Goal: Task Accomplishment & Management: Complete application form

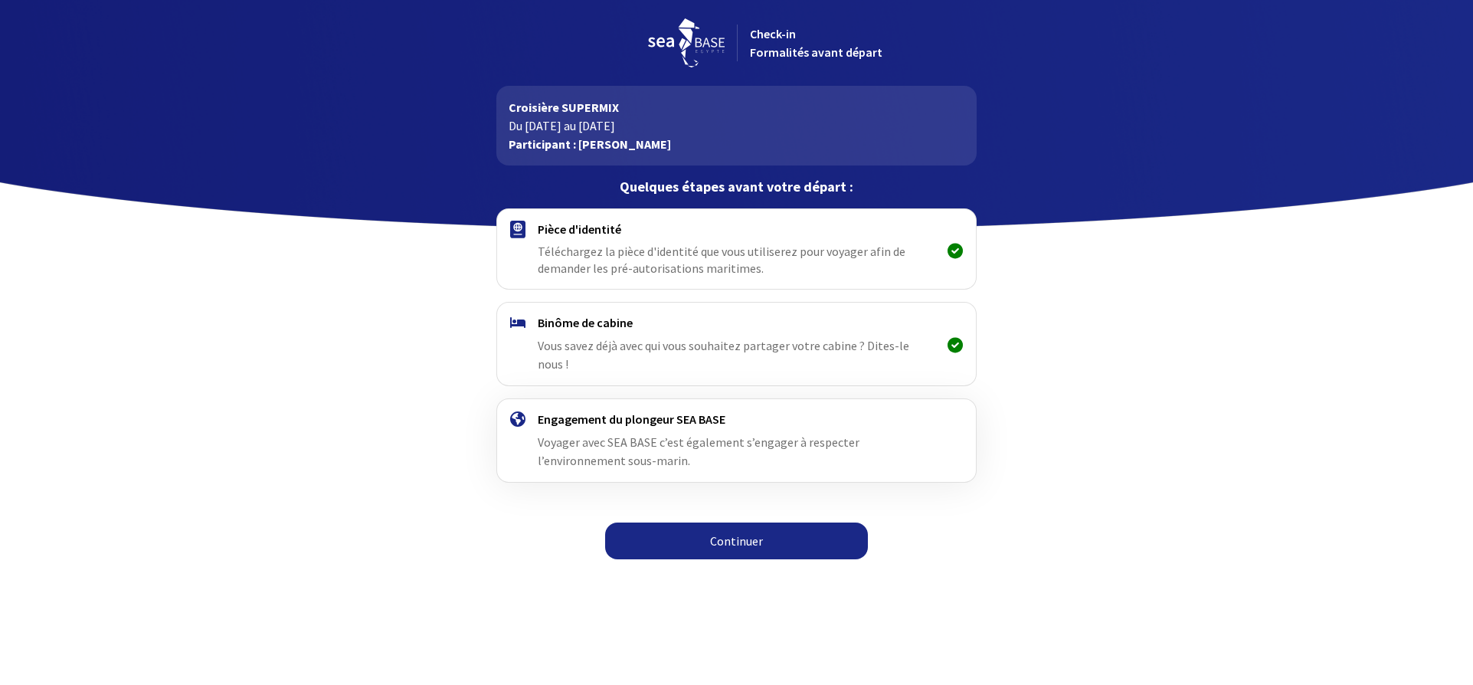
click at [748, 522] on link "Continuer" at bounding box center [736, 540] width 263 height 37
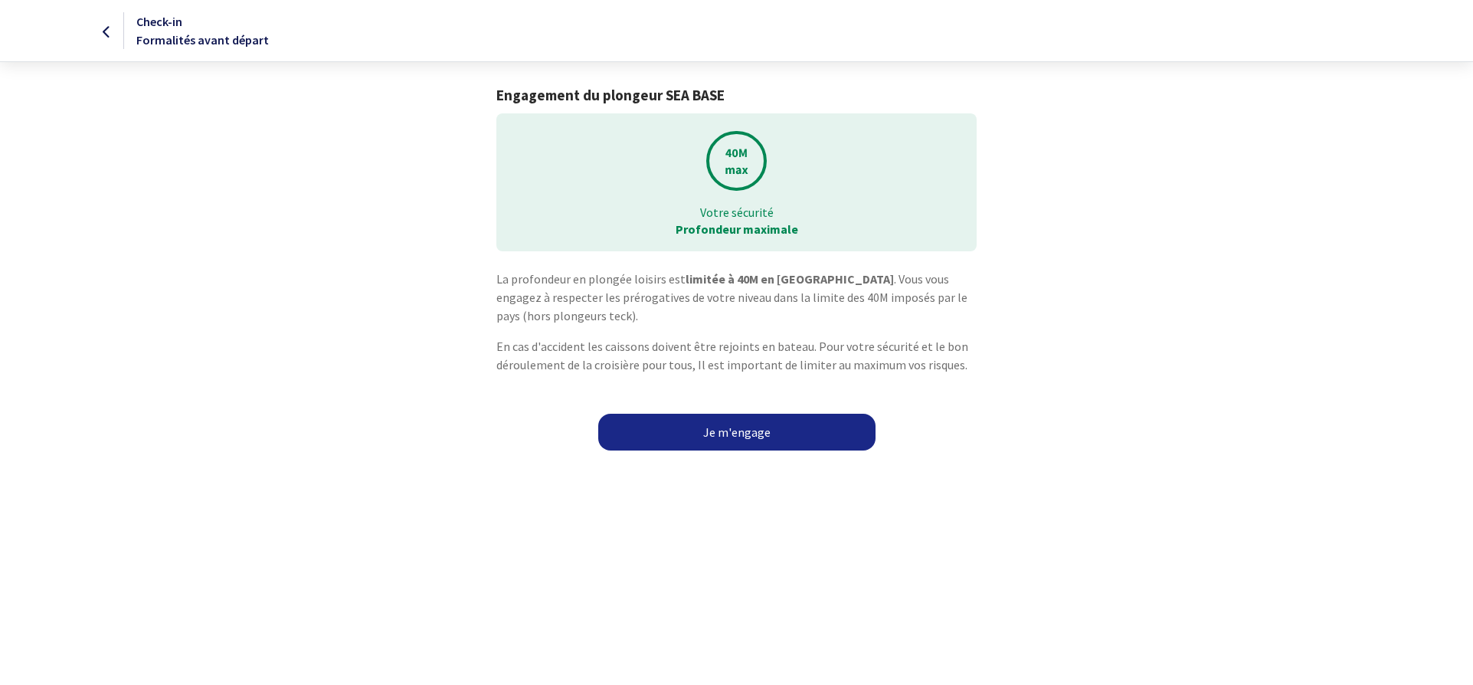
click at [728, 428] on link "Je m'engage" at bounding box center [736, 432] width 277 height 37
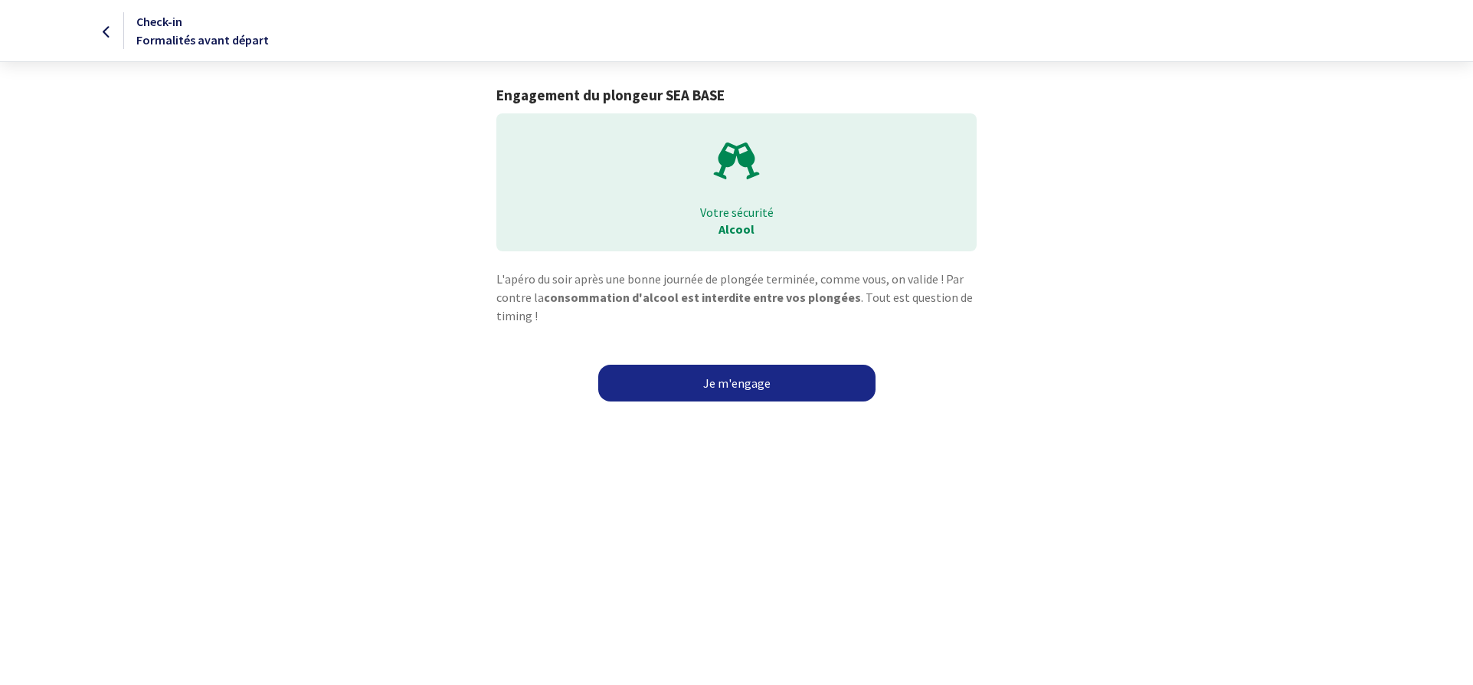
click at [737, 374] on link "Je m'engage" at bounding box center [736, 383] width 277 height 37
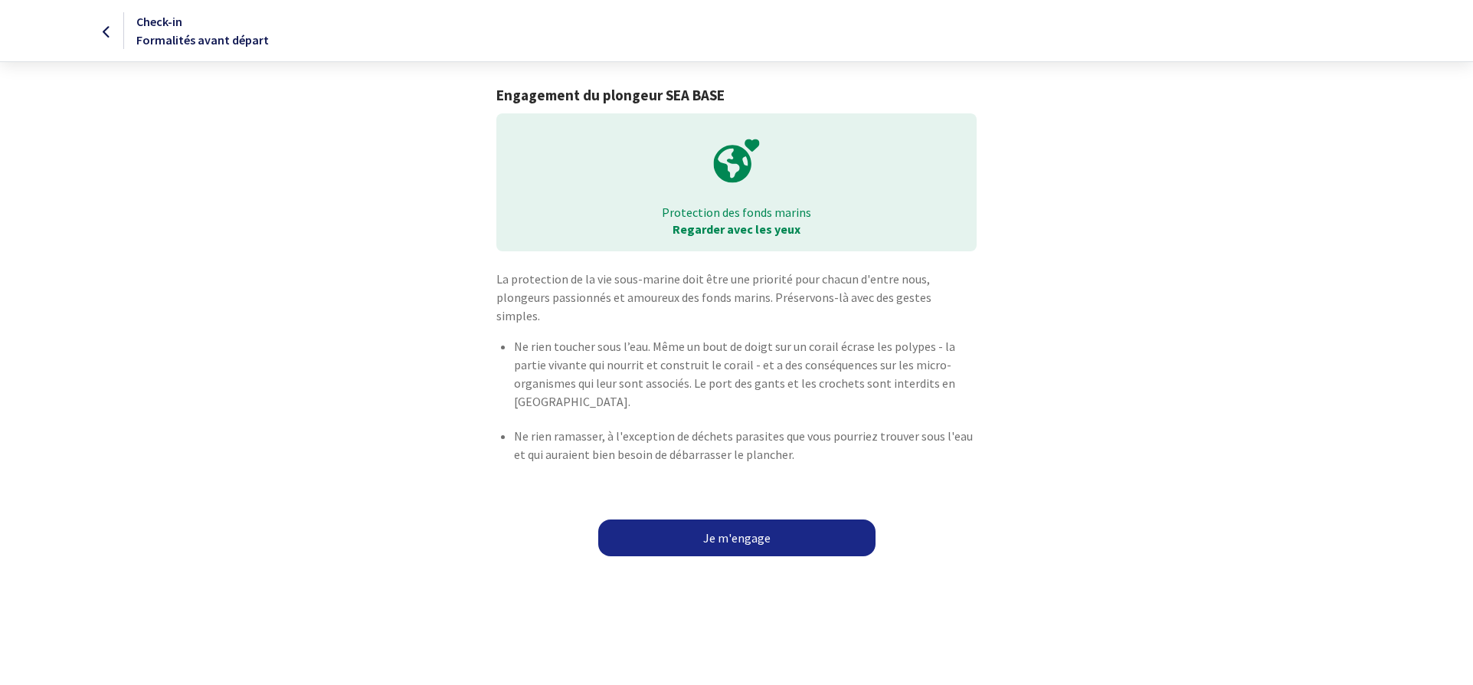
click at [737, 519] on link "Je m'engage" at bounding box center [736, 537] width 277 height 37
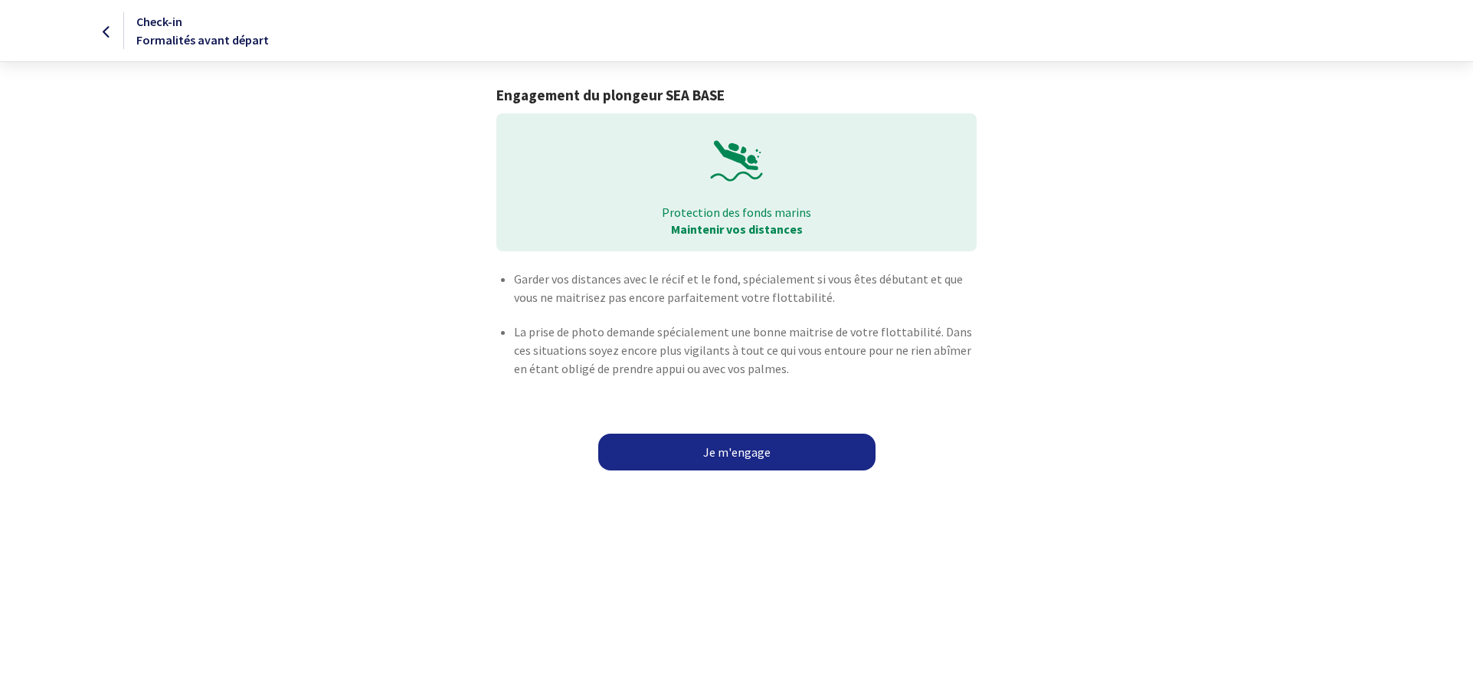
click at [742, 454] on link "Je m'engage" at bounding box center [736, 452] width 277 height 37
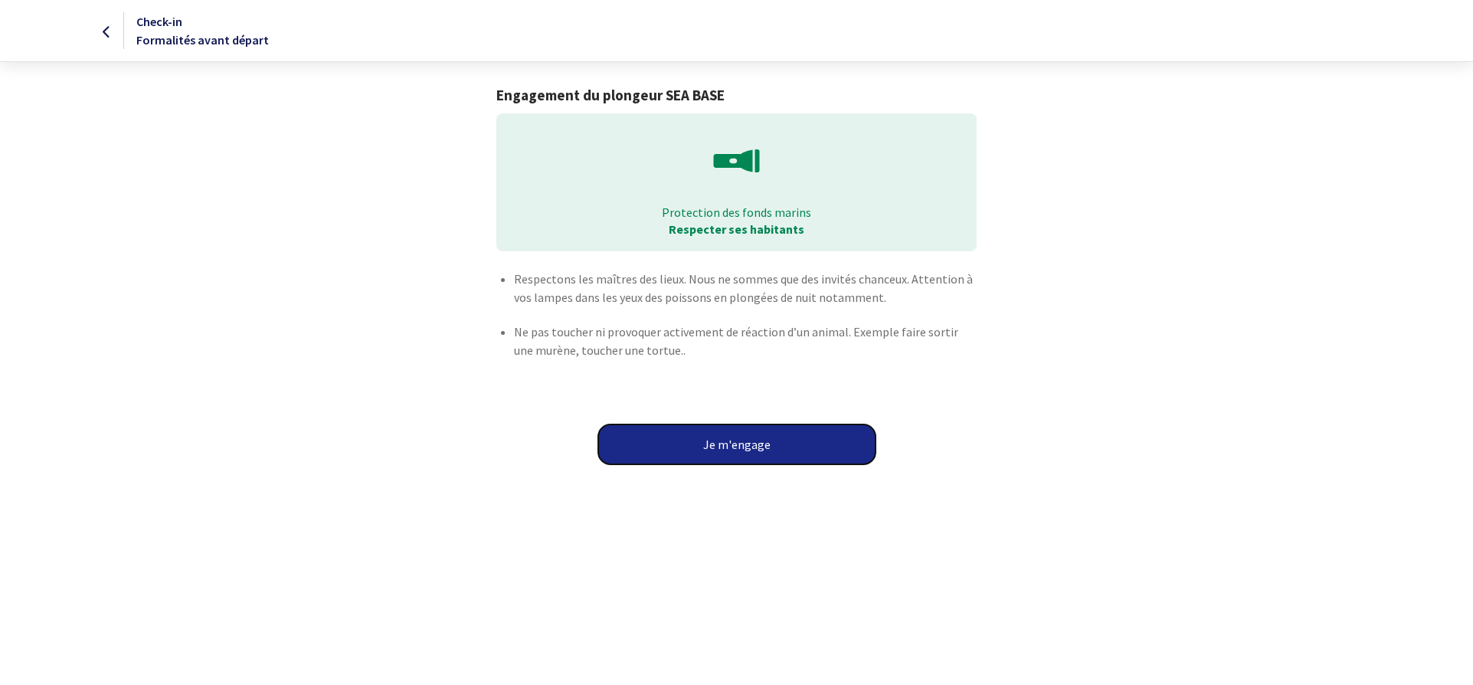
click at [745, 448] on button "Je m'engage" at bounding box center [736, 444] width 277 height 40
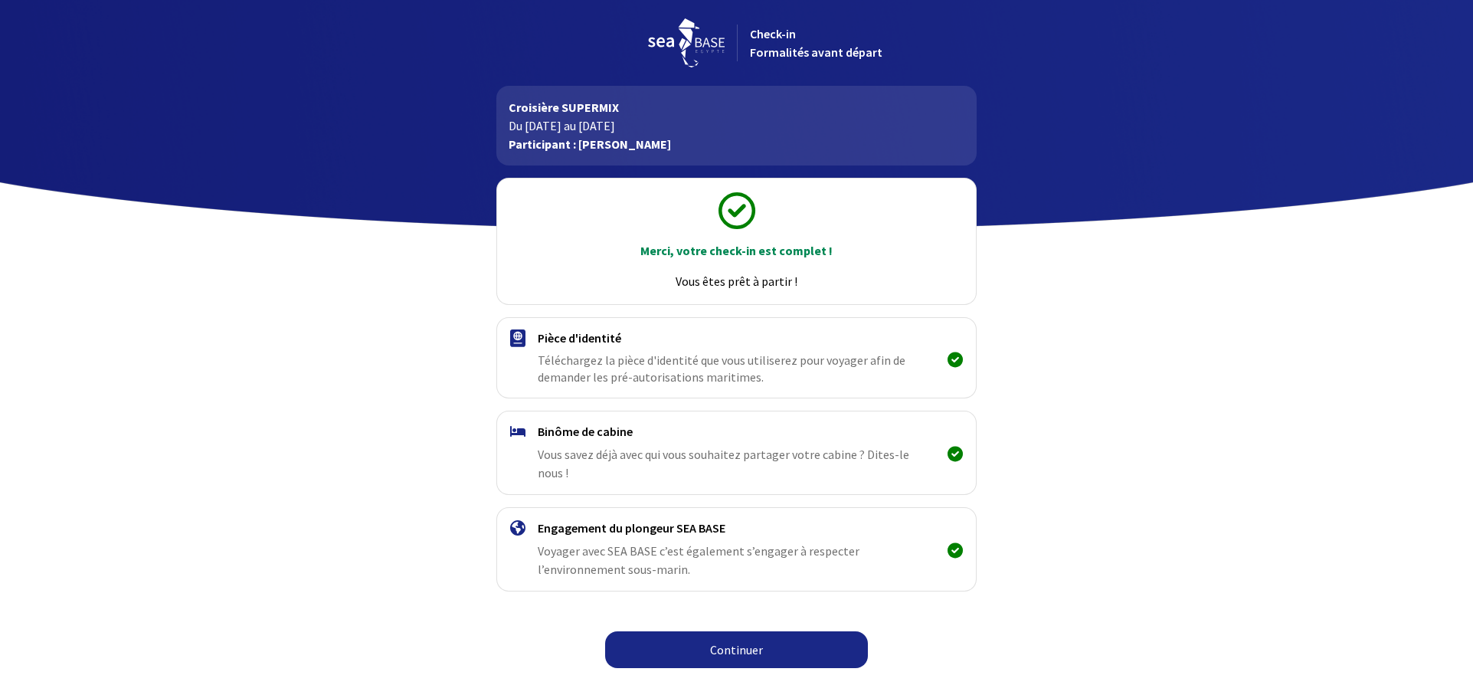
click at [522, 331] on img at bounding box center [517, 338] width 15 height 18
click at [706, 631] on link "Continuer" at bounding box center [736, 649] width 263 height 37
click at [951, 360] on icon at bounding box center [954, 359] width 15 height 1
click at [613, 358] on span "Téléchargez la pièce d'identité que vous utiliserez pour voyager afin de demand…" at bounding box center [727, 369] width 379 height 34
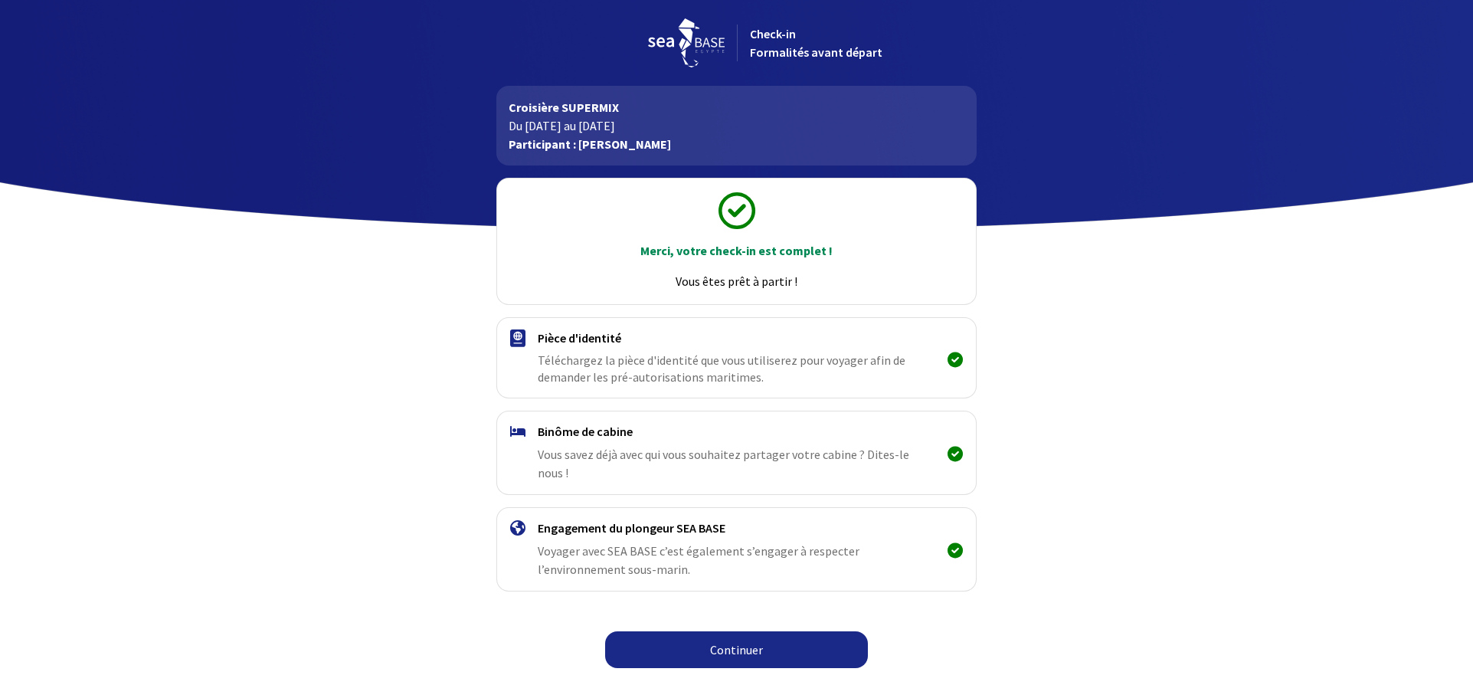
click at [703, 631] on link "Continuer" at bounding box center [736, 649] width 263 height 37
drag, startPoint x: 911, startPoint y: 456, endPoint x: 921, endPoint y: 456, distance: 10.0
click at [909, 456] on span "Vous savez déjà avec qui vous souhaitez partager votre cabine ? Dites-le nous !" at bounding box center [723, 464] width 371 height 34
click at [953, 453] on icon at bounding box center [954, 453] width 15 height 1
drag, startPoint x: 987, startPoint y: 360, endPoint x: 988, endPoint y: 380, distance: 19.9
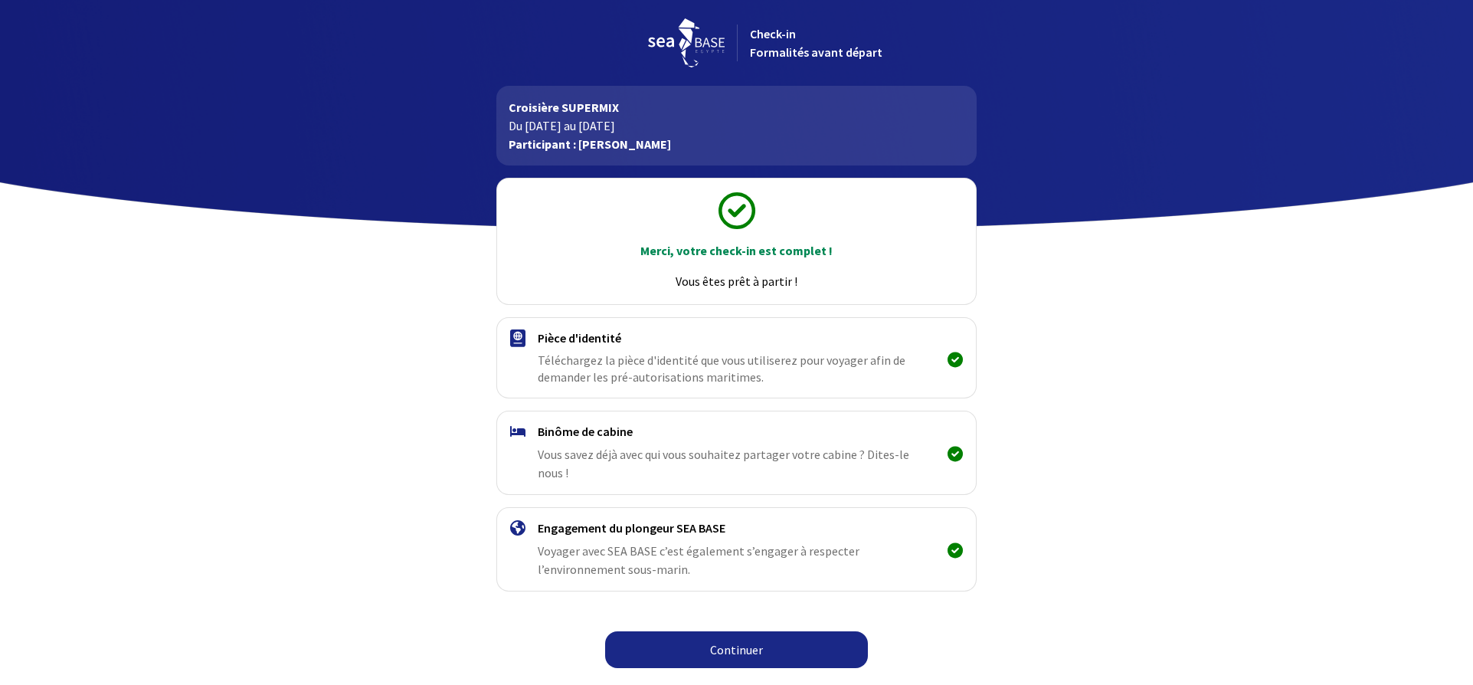
click at [988, 361] on div "Pièce d'identité Téléchargez la pièce d'identité que vous utiliserez pour voyag…" at bounding box center [736, 357] width 505 height 81
